Goal: Use online tool/utility: Use online tool/utility

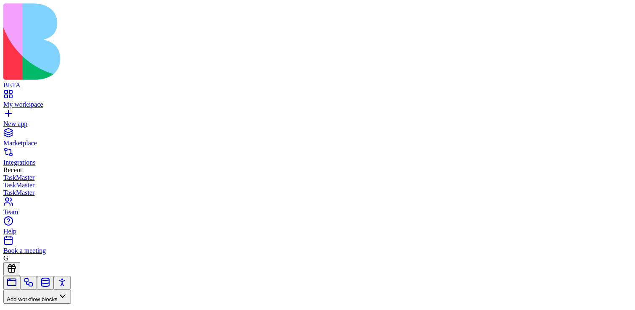
click at [46, 303] on button "Workflows" at bounding box center [24, 310] width 42 height 14
click at [47, 233] on div "Actions" at bounding box center [44, 227] width 40 height 12
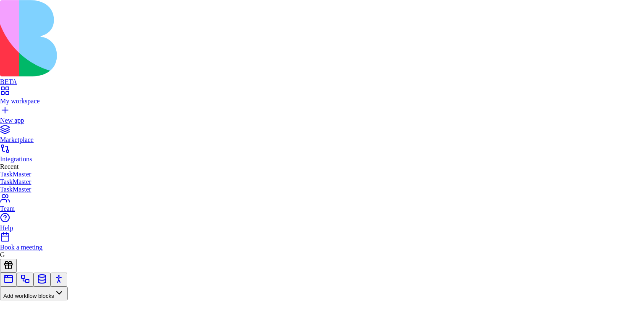
copy div "**********"
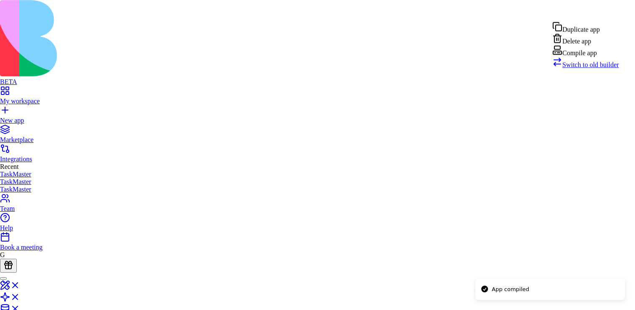
click at [594, 57] on div "Compile app" at bounding box center [585, 51] width 67 height 12
click at [618, 13] on html "BETA My workspace New app Marketplace Integrations Recent TaskMaster TaskMaster…" at bounding box center [317, 209] width 635 height 419
click at [606, 57] on div "Compile app" at bounding box center [585, 51] width 67 height 12
